Goal: Task Accomplishment & Management: Complete application form

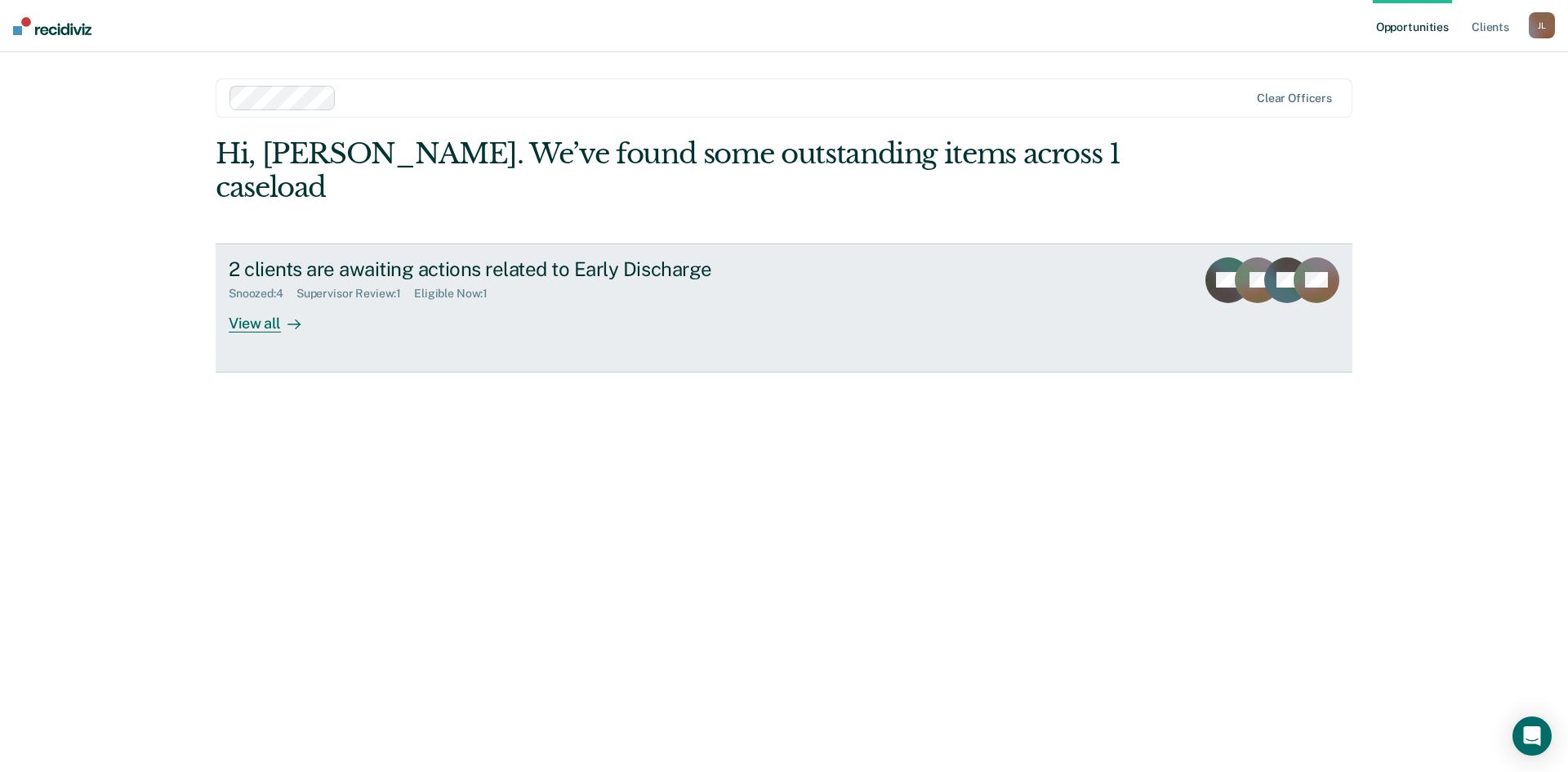
click at [261, 301] on div "View all" at bounding box center [275, 317] width 91 height 32
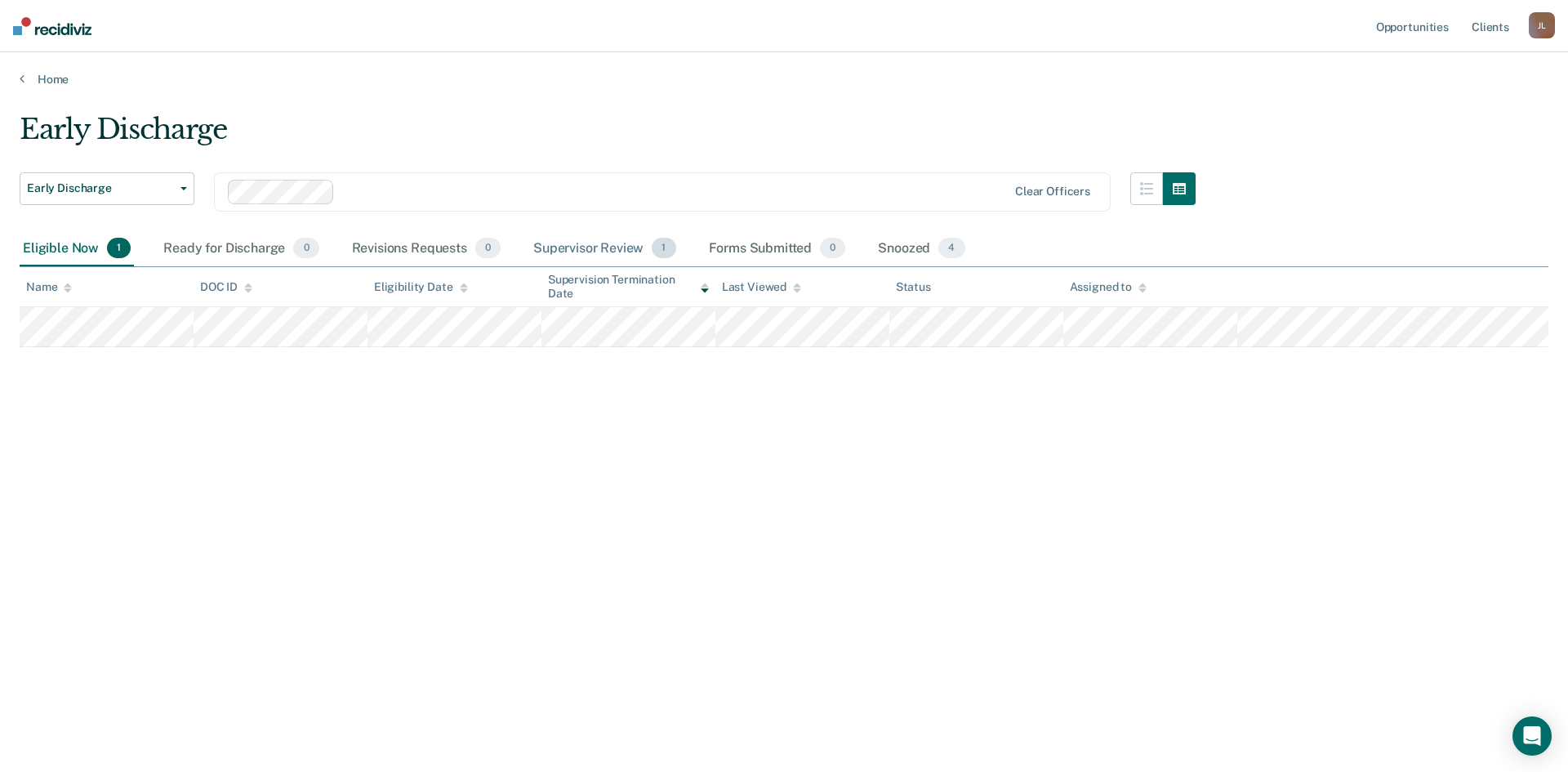
click at [591, 255] on div "Supervisor Review 1" at bounding box center [605, 249] width 150 height 36
click at [914, 243] on div "Snoozed 4" at bounding box center [921, 249] width 93 height 36
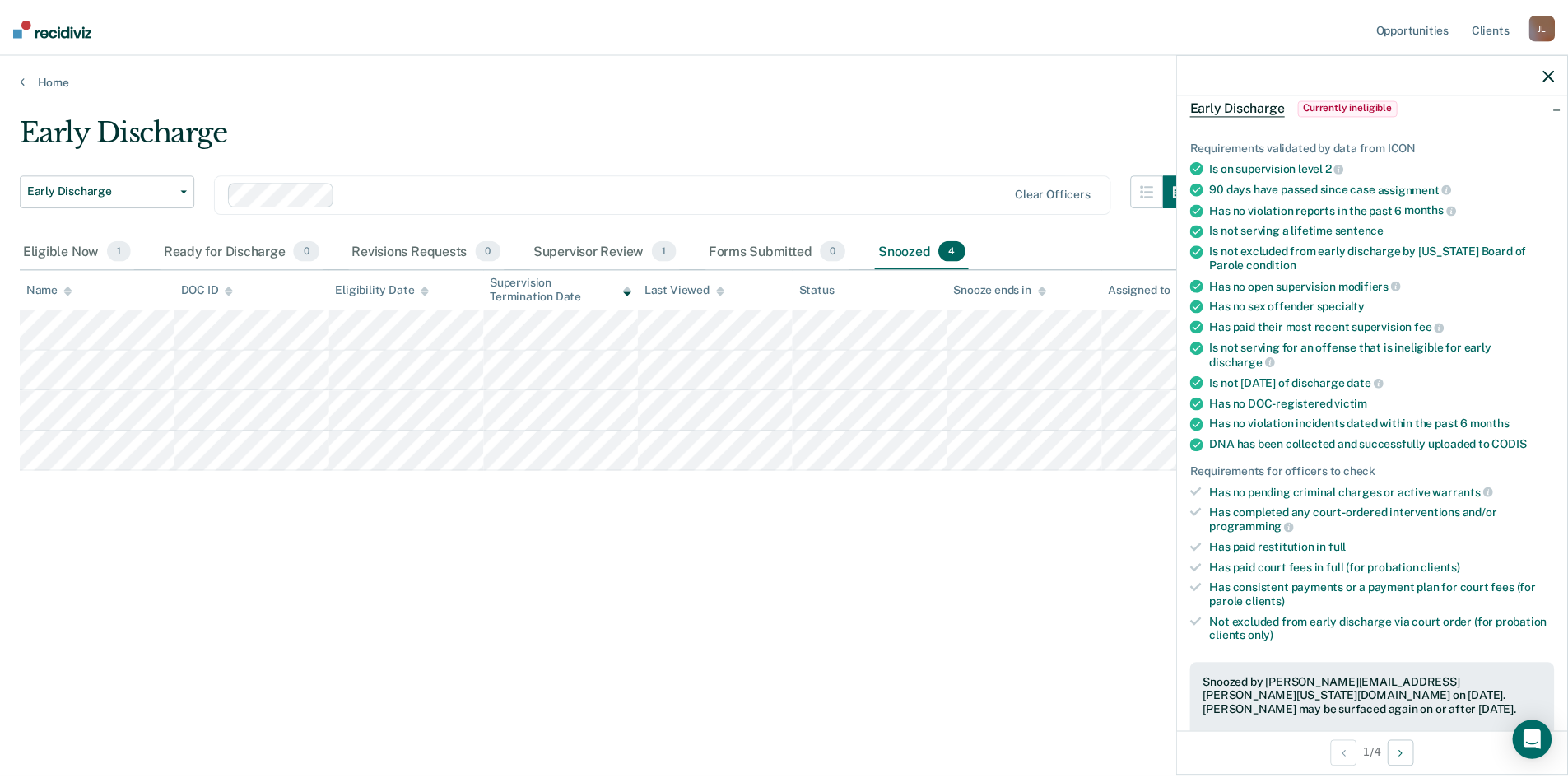
scroll to position [165, 0]
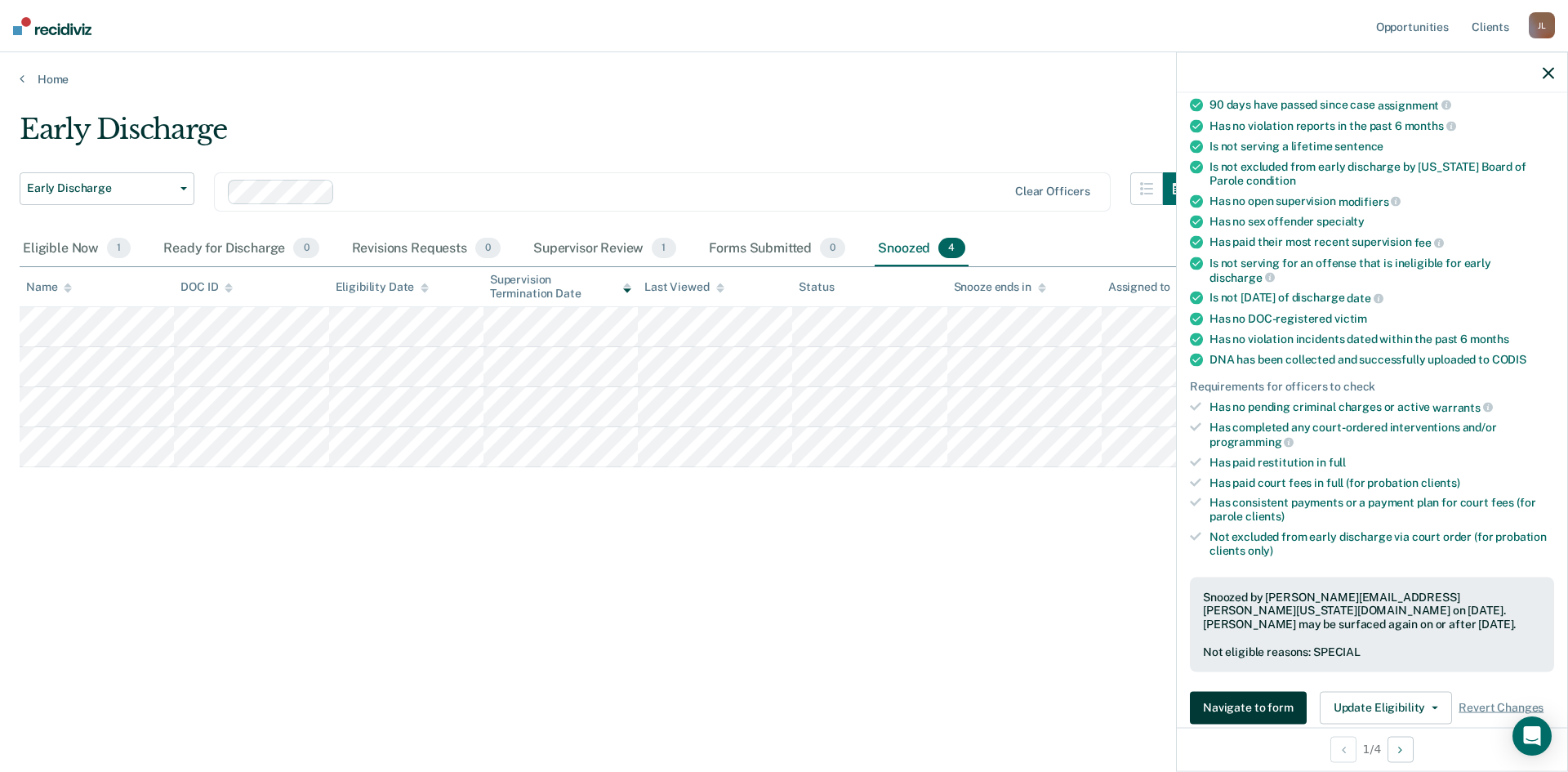
click at [1235, 692] on button "Navigate to form" at bounding box center [1249, 708] width 117 height 33
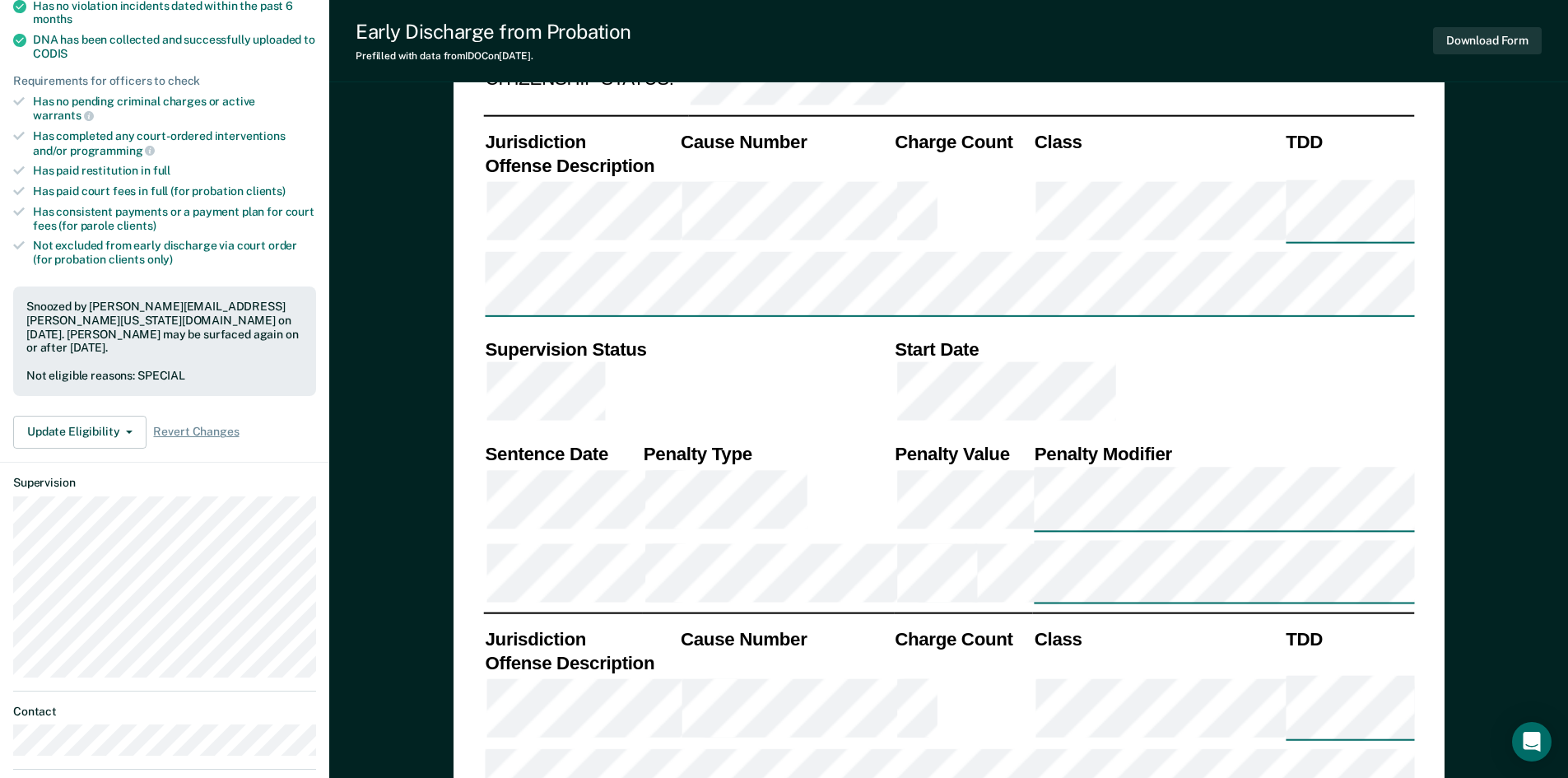
scroll to position [659, 0]
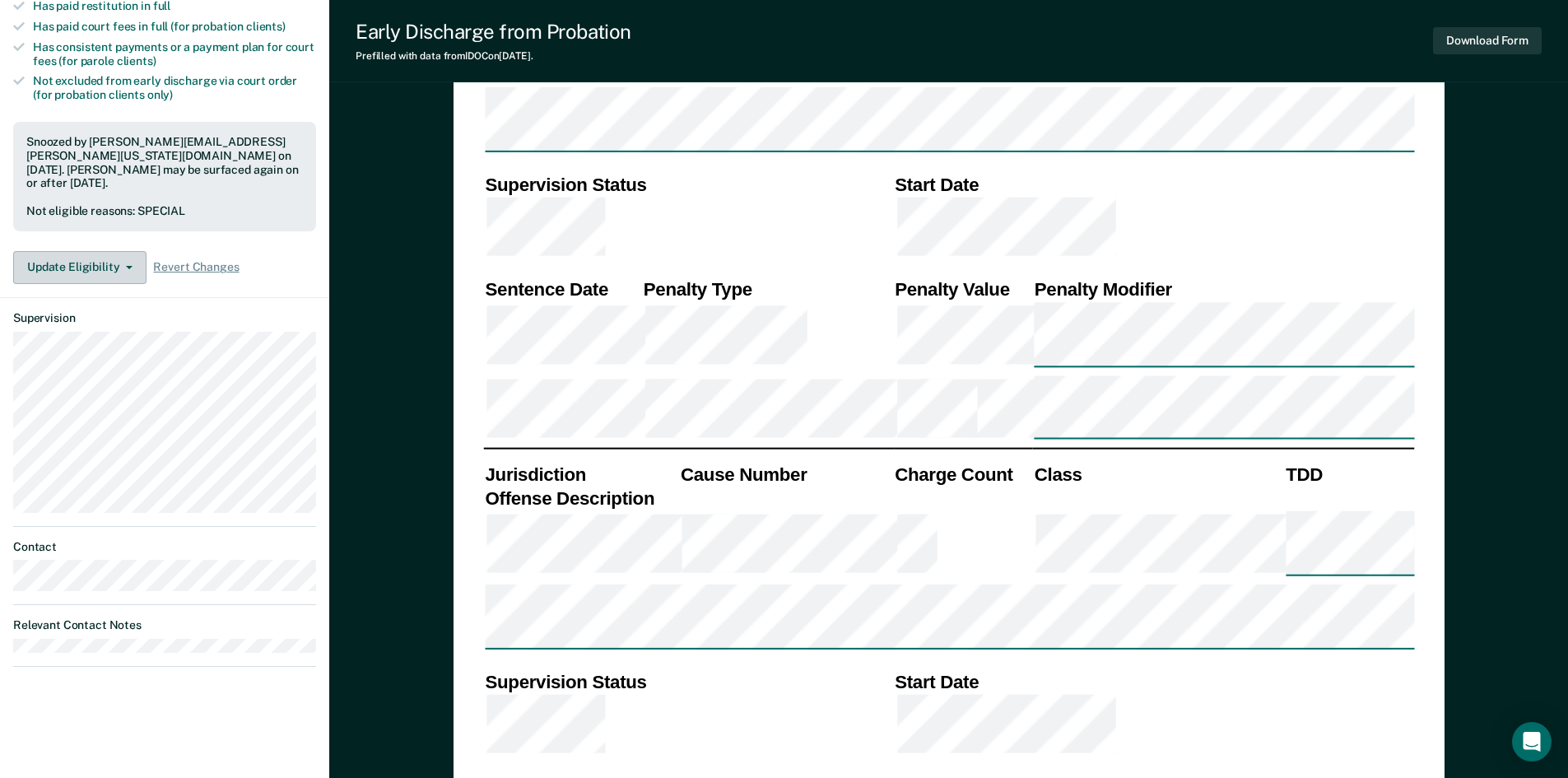
click at [128, 266] on icon "button" at bounding box center [129, 267] width 7 height 3
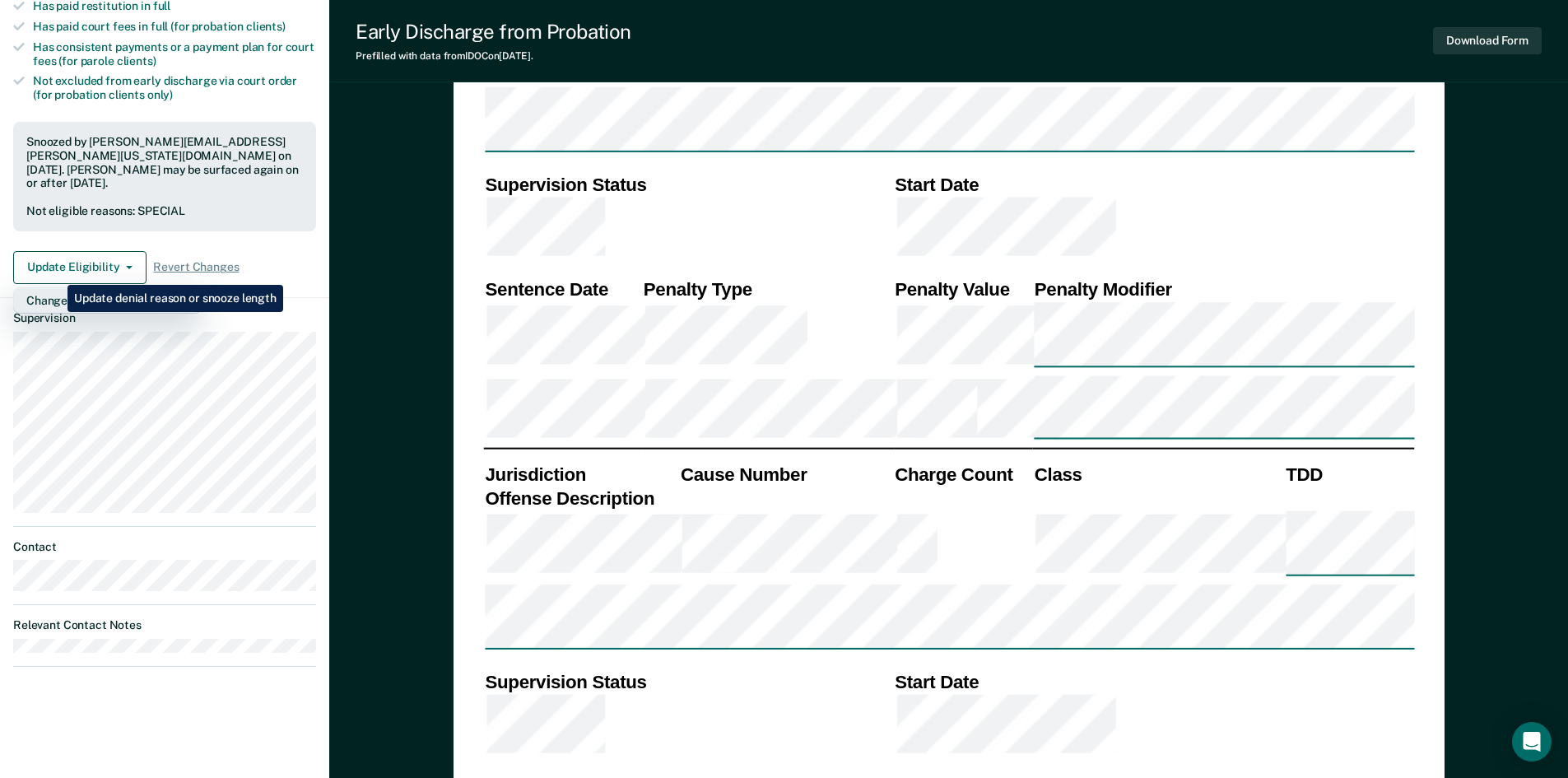
click at [55, 287] on button "Change Snooze/Denial Reason" at bounding box center [107, 300] width 189 height 26
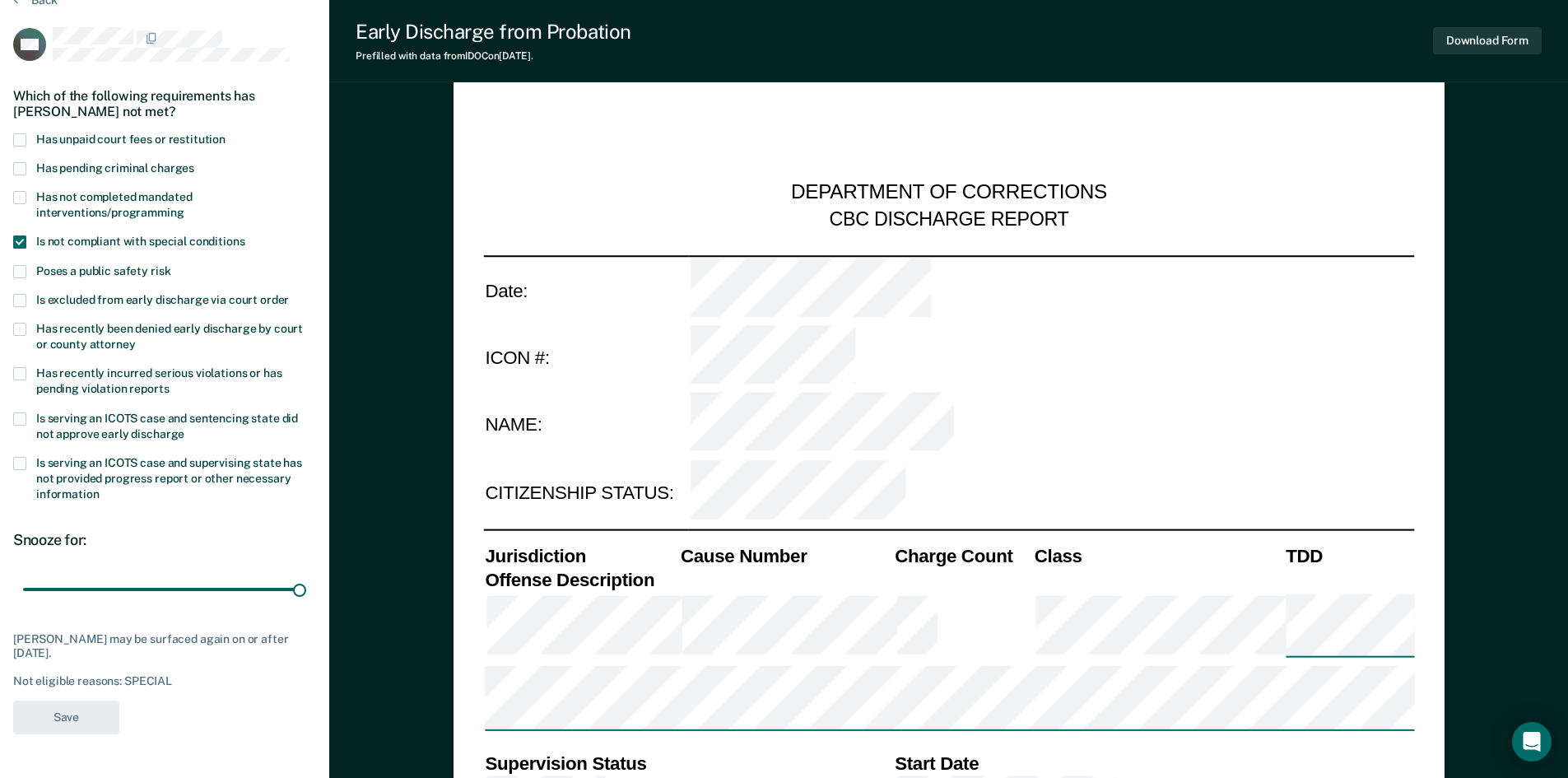
scroll to position [0, 0]
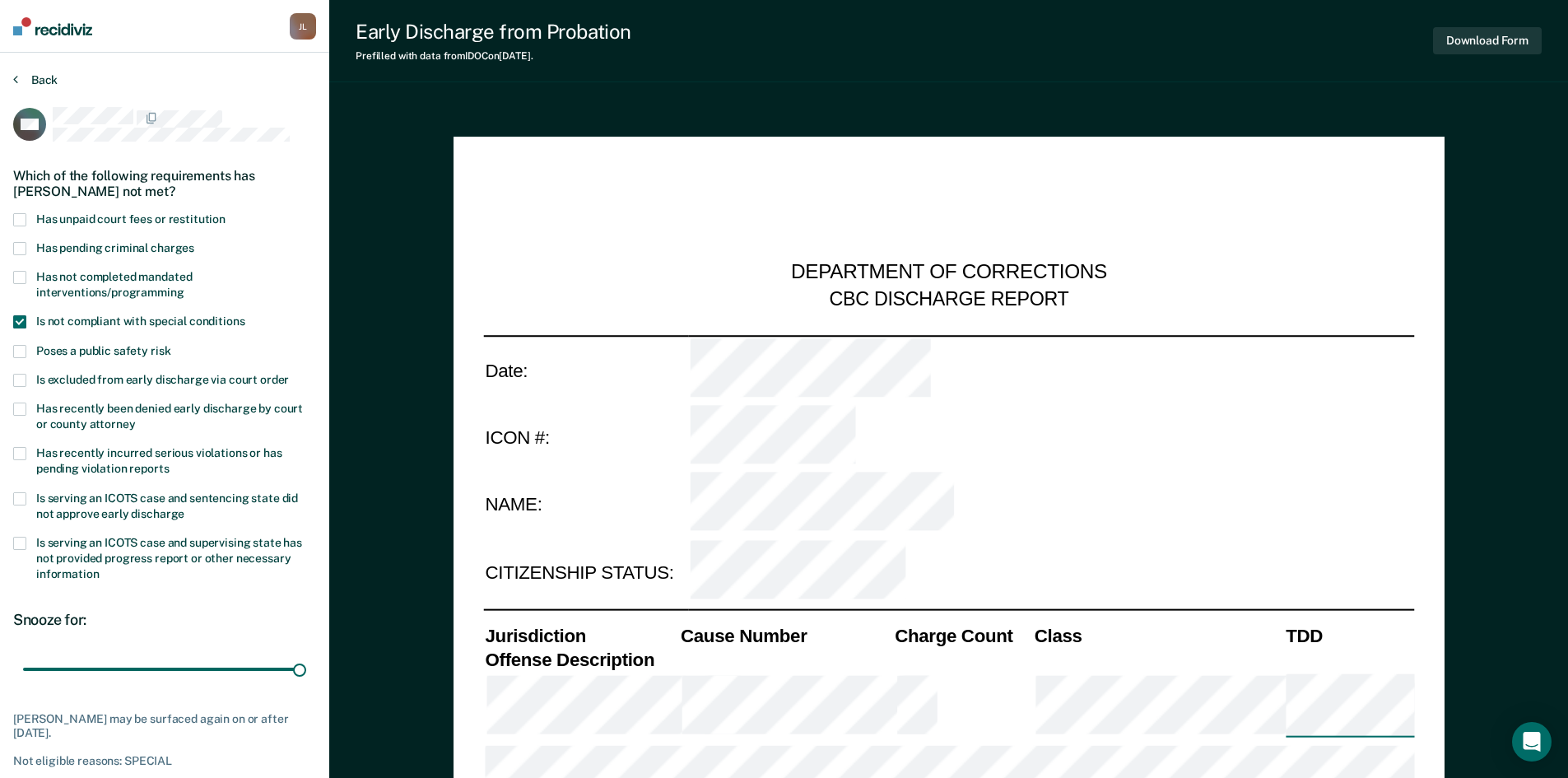
click at [29, 74] on button "Back" at bounding box center [35, 79] width 44 height 15
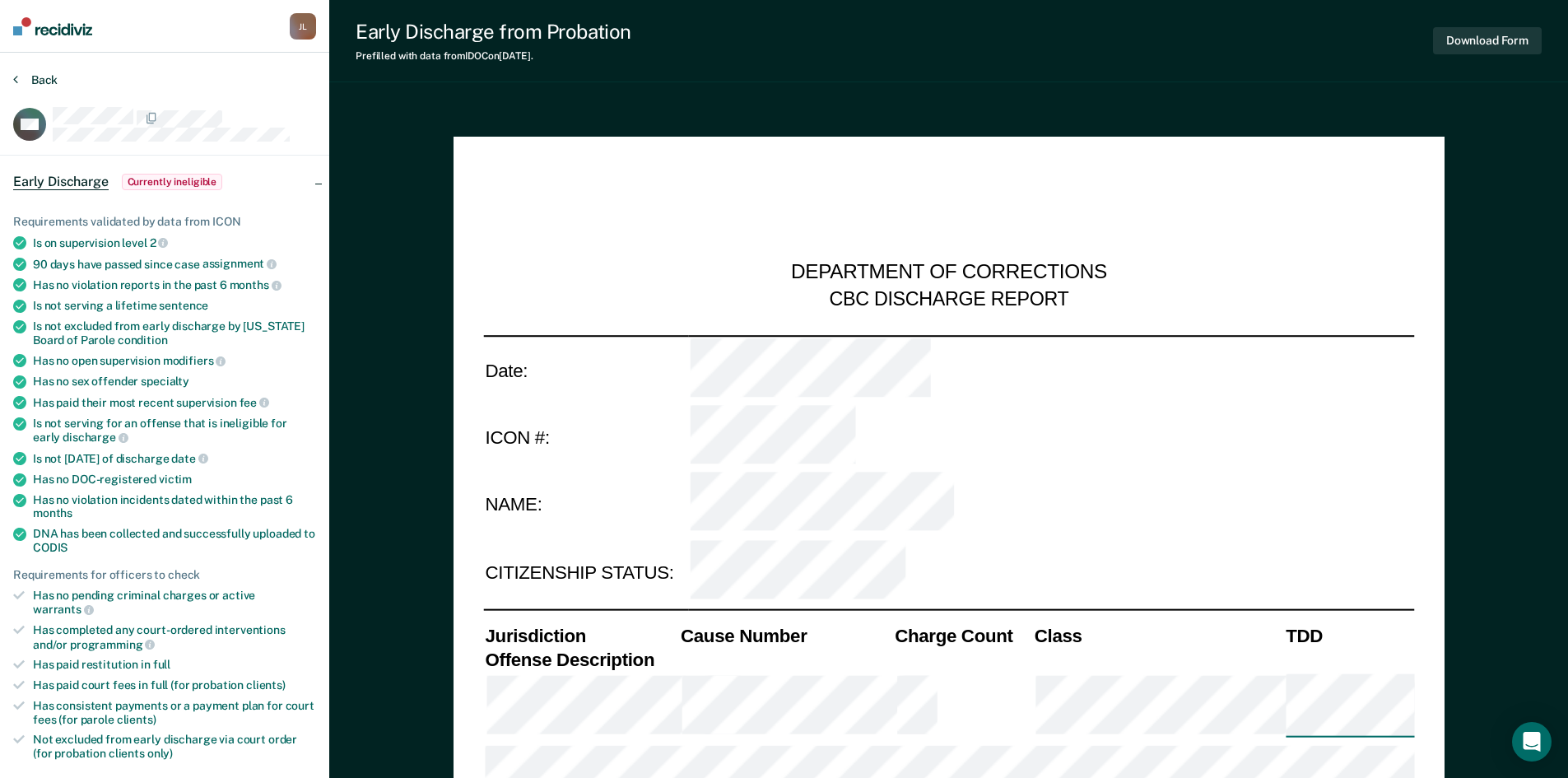
click at [25, 75] on button "Back" at bounding box center [35, 79] width 44 height 15
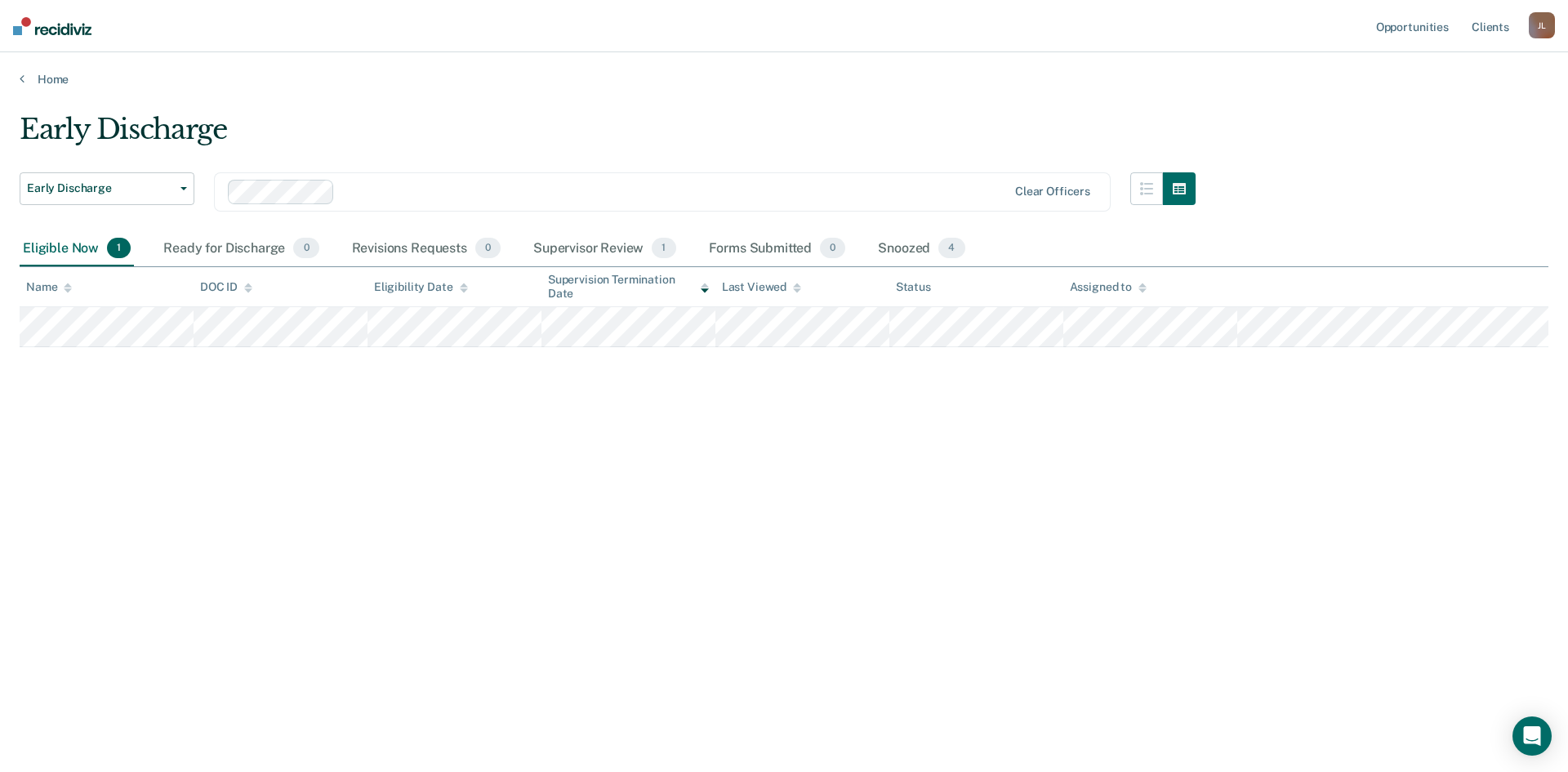
click at [72, 249] on div "Eligible Now 1" at bounding box center [76, 249] width 114 height 36
click at [611, 250] on div "Supervisor Review 1" at bounding box center [605, 249] width 150 height 36
click at [909, 241] on div "Snoozed 4" at bounding box center [921, 249] width 93 height 36
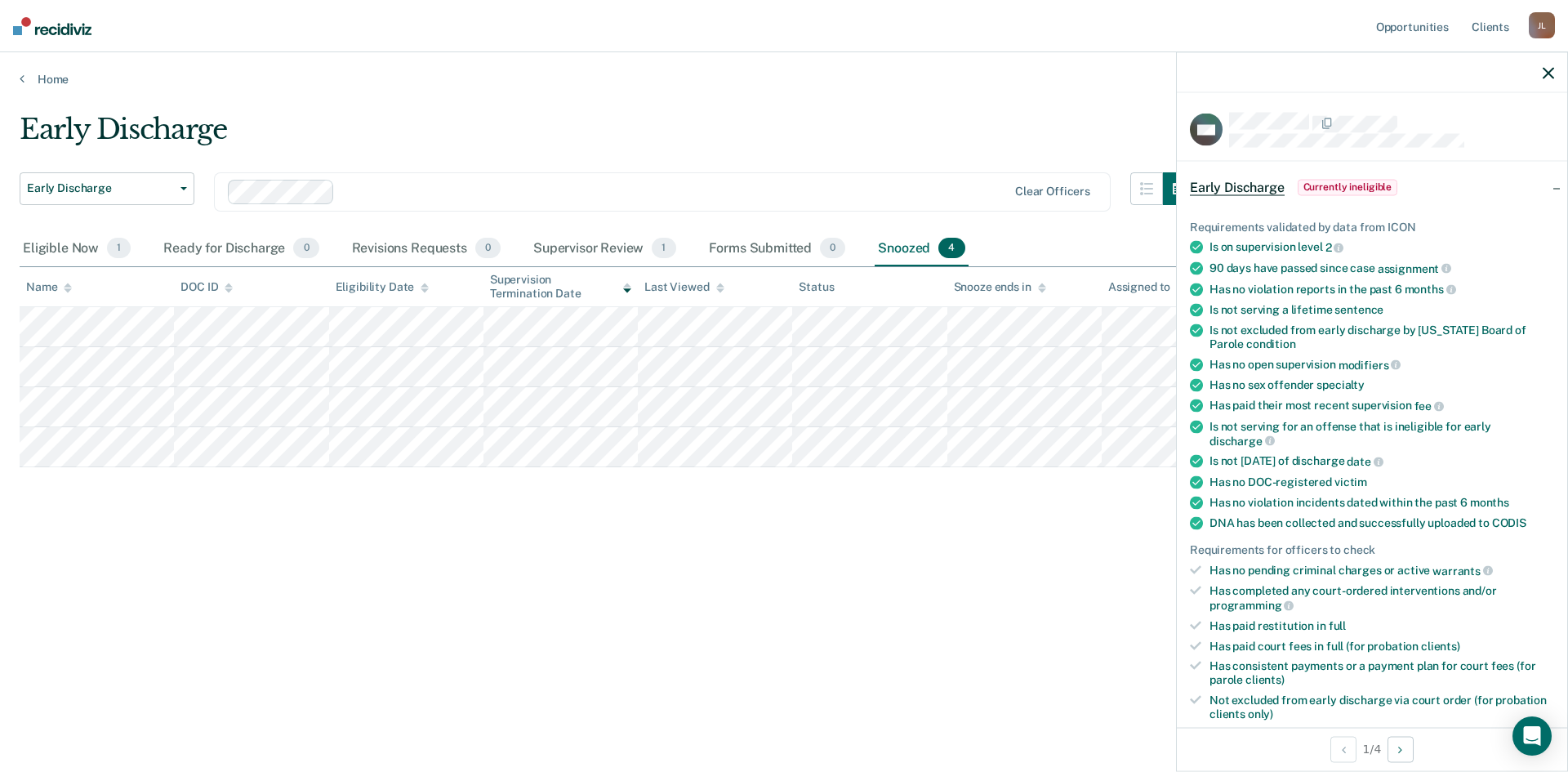
click at [375, 527] on div "Early Discharge Early Discharge Early Discharge Clear officers Eligible Now 1 R…" at bounding box center [784, 381] width 1529 height 537
click at [1544, 67] on icon "button" at bounding box center [1549, 73] width 12 height 12
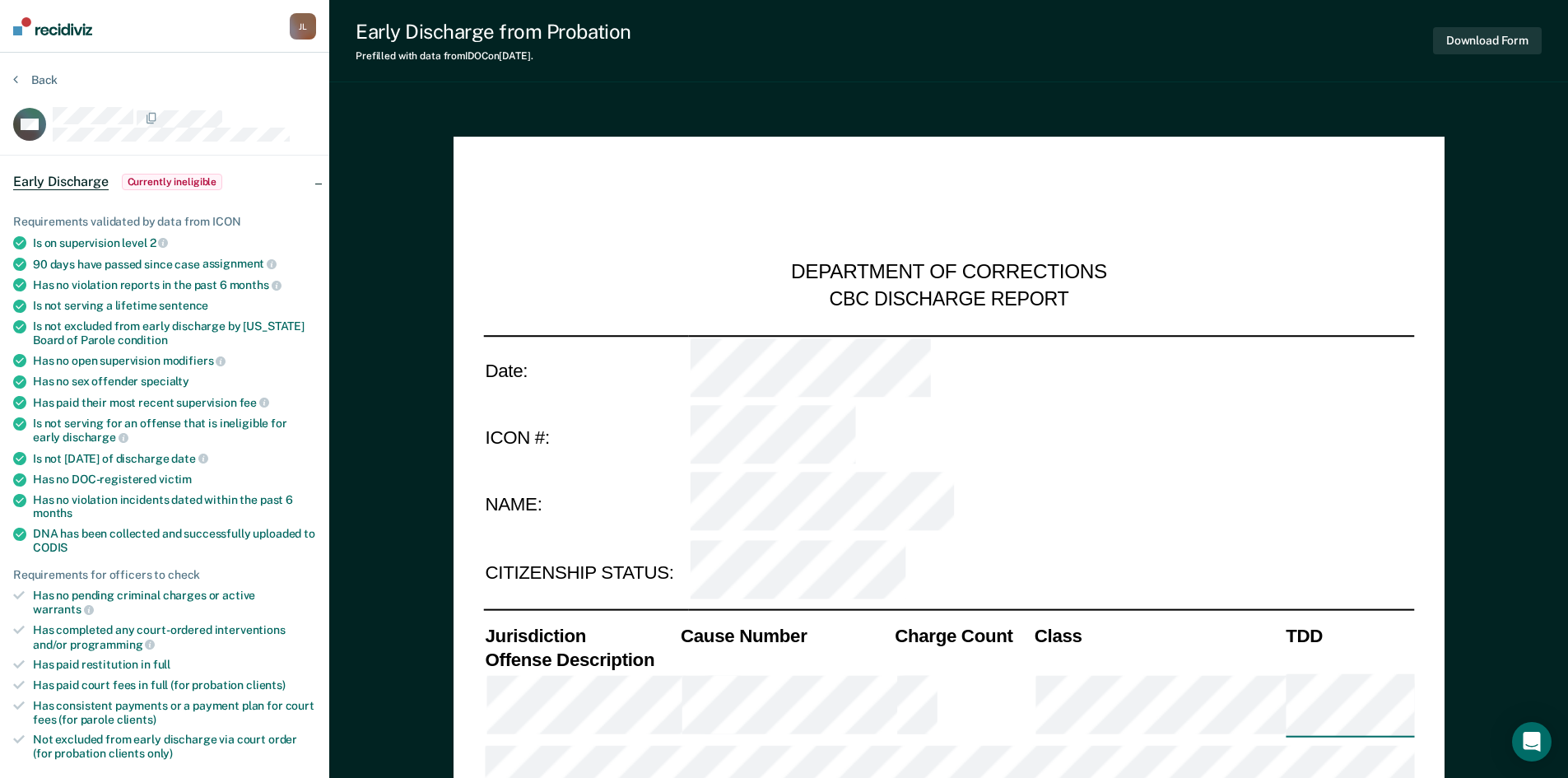
type textarea "x"
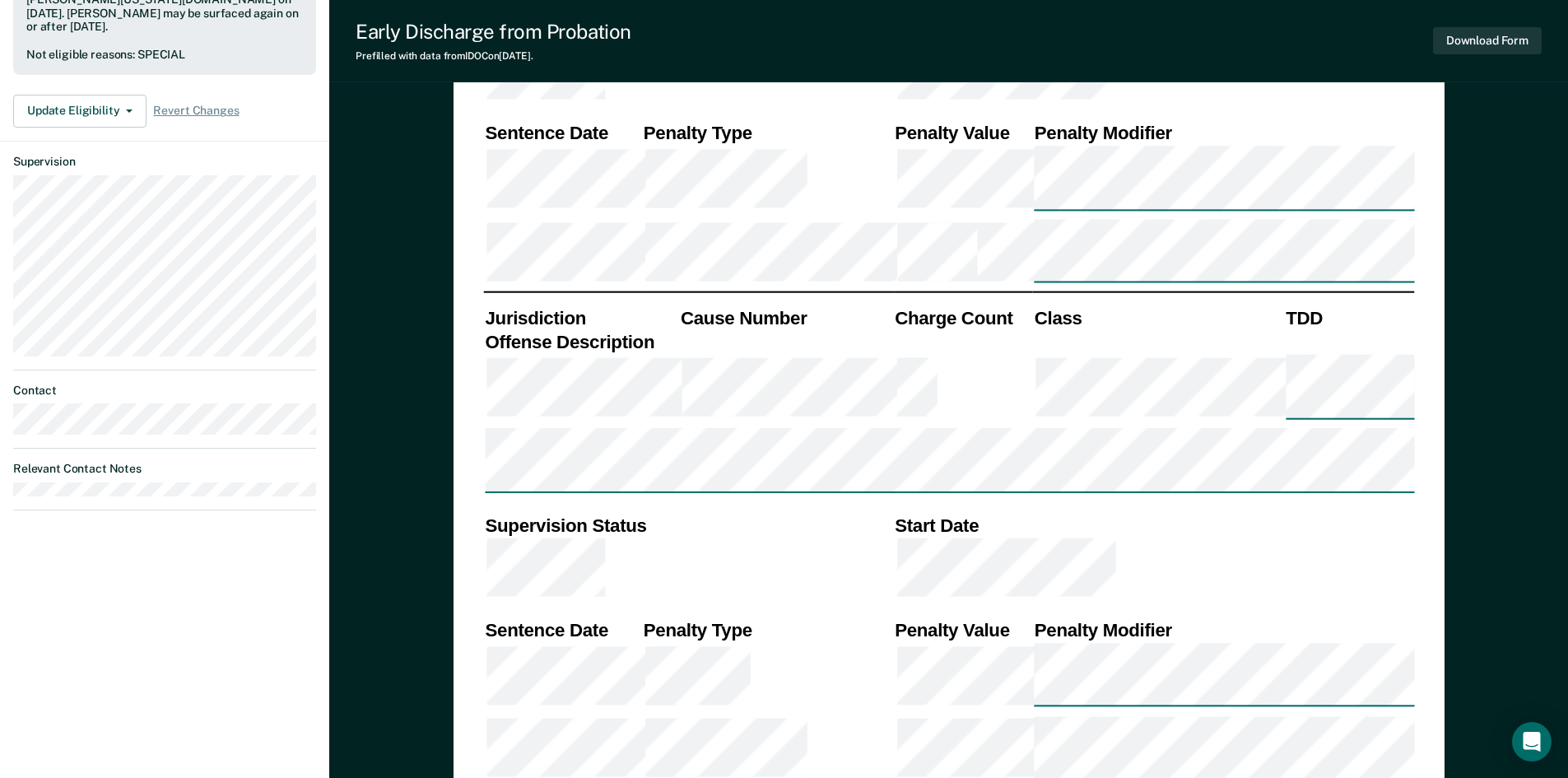
scroll to position [659, 0]
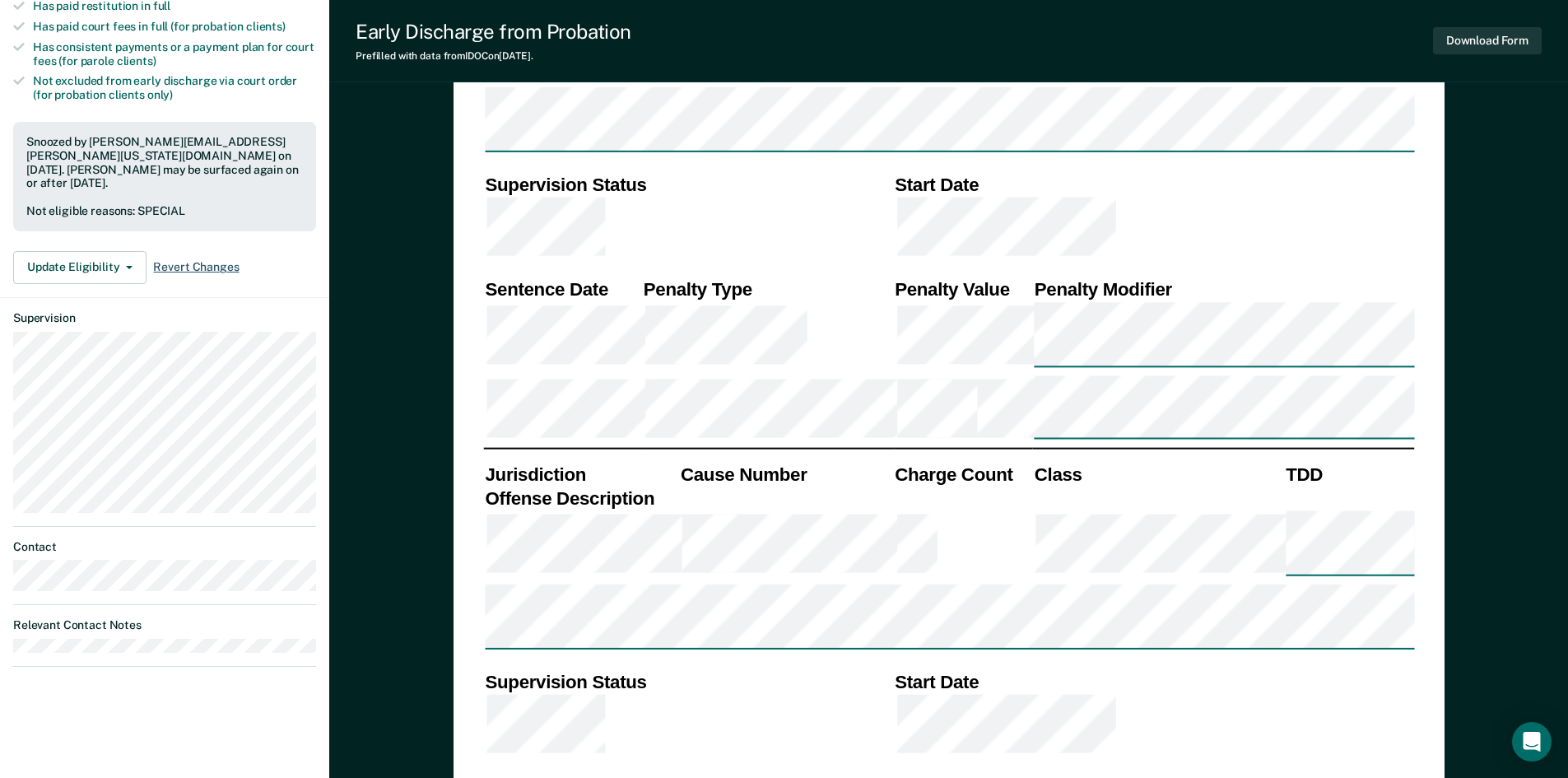
click at [208, 260] on span "Revert Changes" at bounding box center [196, 267] width 86 height 14
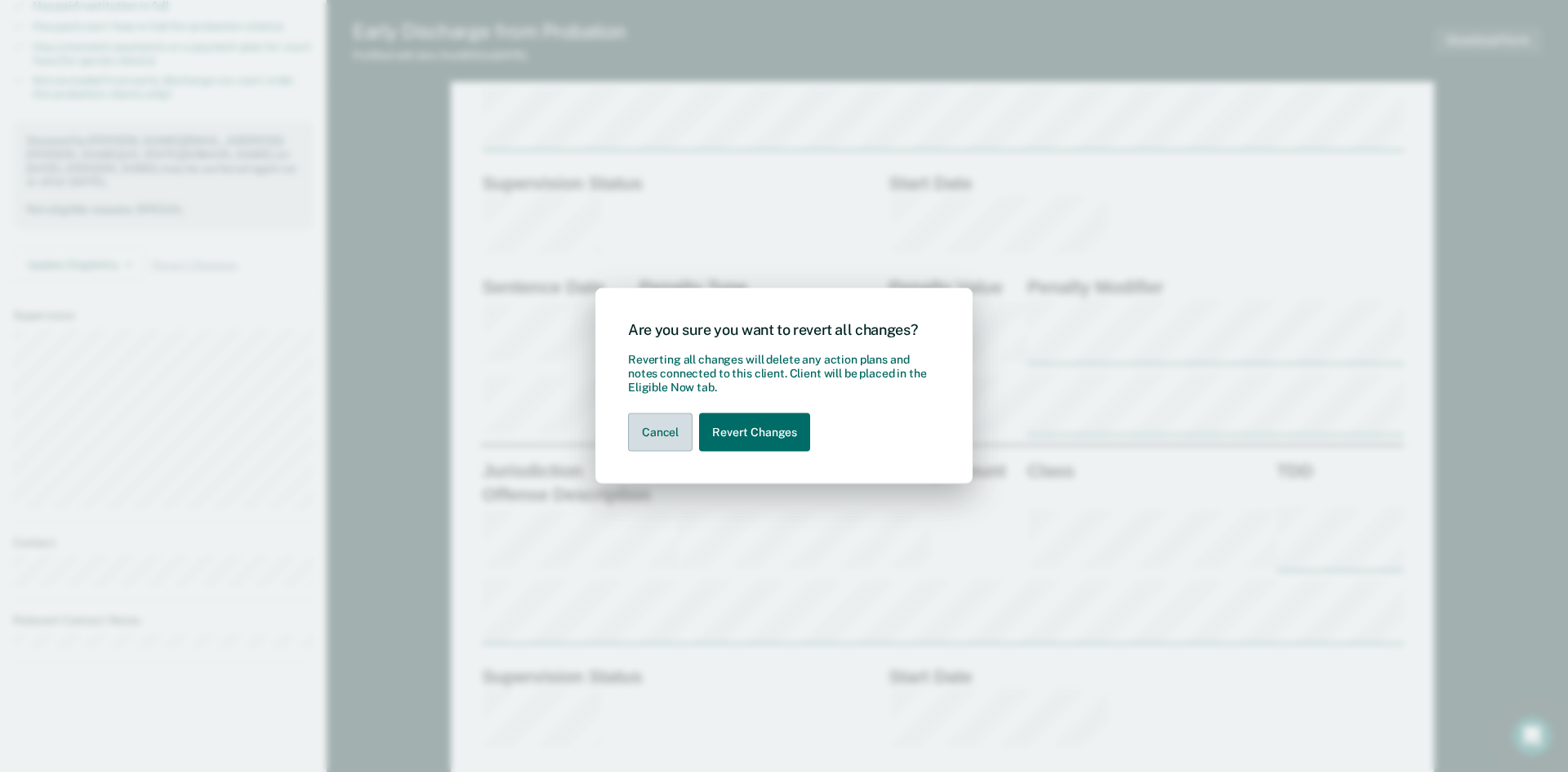
click at [646, 430] on button "Cancel" at bounding box center [660, 433] width 64 height 39
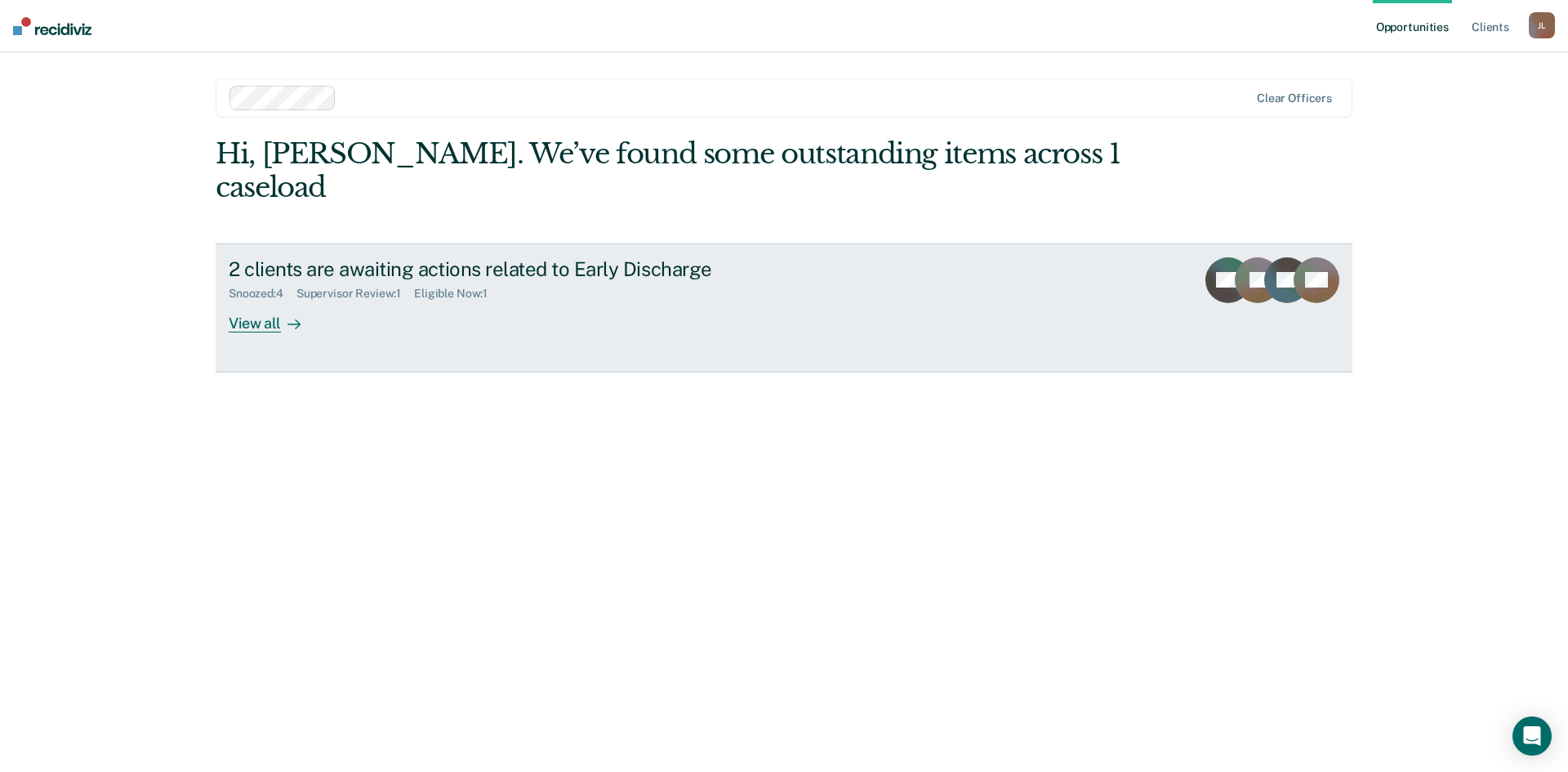
click at [266, 301] on div "View all" at bounding box center [275, 317] width 91 height 32
